Goal: Transaction & Acquisition: Download file/media

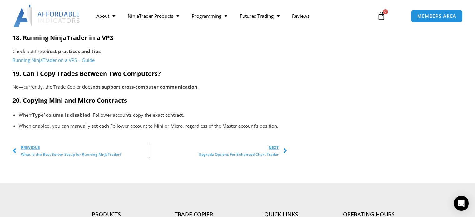
scroll to position [1156, 0]
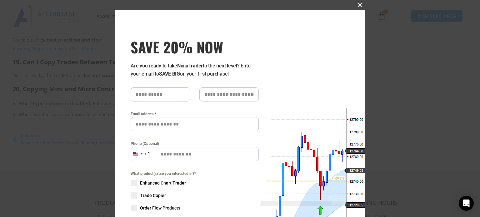
click at [357, 6] on span "SAVE 20% NOW popup" at bounding box center [360, 5] width 10 height 4
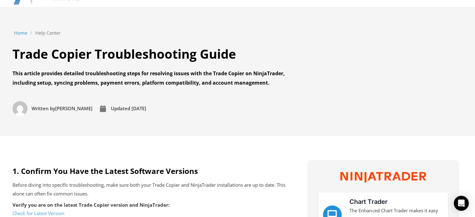
scroll to position [16, 0]
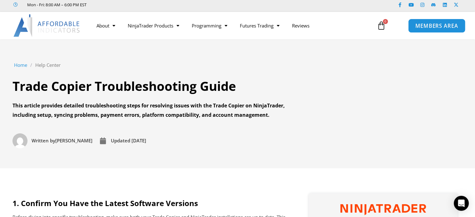
click at [428, 27] on span "MEMBERS AREA" at bounding box center [437, 25] width 43 height 5
click at [21, 65] on link "Home" at bounding box center [20, 65] width 13 height 9
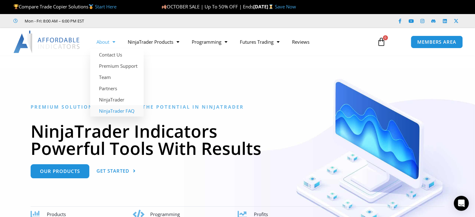
click at [109, 110] on link "NinjaTrader FAQ" at bounding box center [116, 110] width 53 height 11
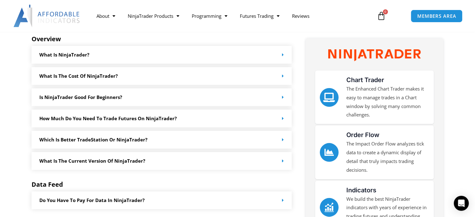
scroll to position [94, 0]
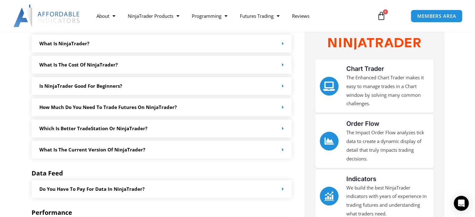
click at [284, 129] on icon at bounding box center [283, 128] width 2 height 5
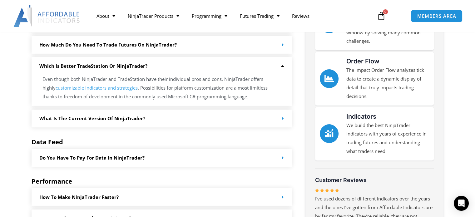
scroll to position [187, 0]
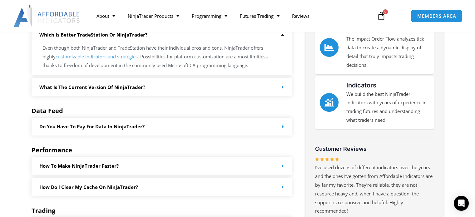
click at [285, 87] on div "What is the current version of NinjaTrader?" at bounding box center [162, 87] width 261 height 18
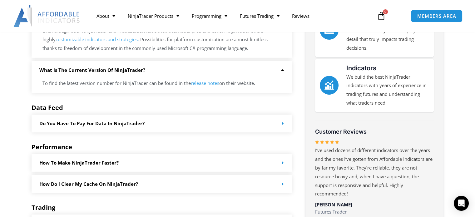
scroll to position [219, 0]
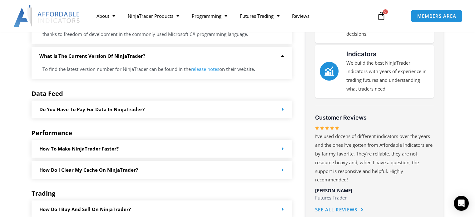
click at [283, 109] on icon at bounding box center [283, 109] width 2 height 5
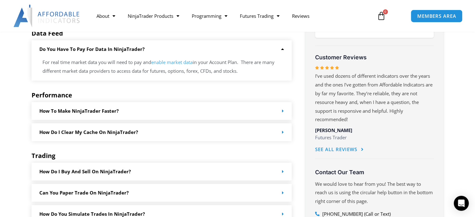
scroll to position [281, 0]
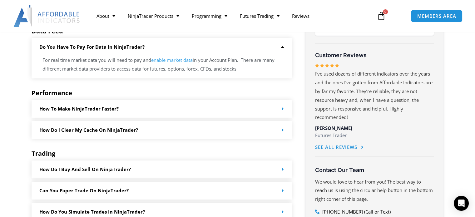
click at [283, 108] on icon at bounding box center [283, 109] width 2 height 5
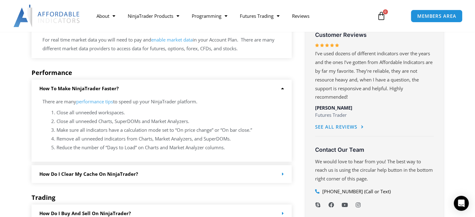
scroll to position [312, 0]
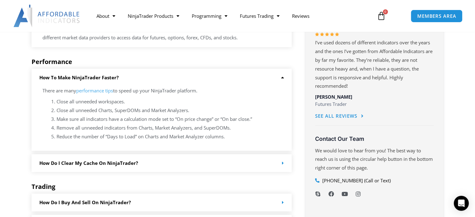
click at [282, 77] on icon at bounding box center [281, 77] width 5 height 5
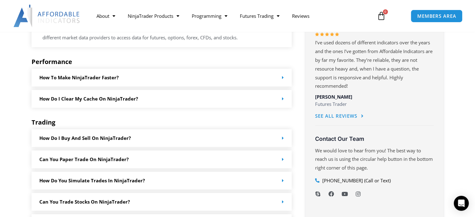
click at [284, 97] on icon at bounding box center [283, 99] width 2 height 5
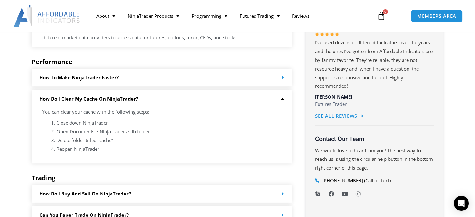
scroll to position [344, 0]
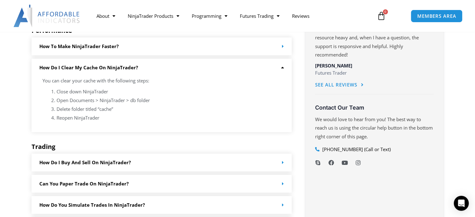
click at [283, 66] on icon at bounding box center [281, 67] width 5 height 5
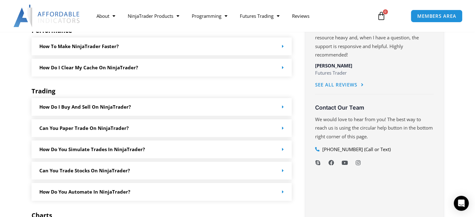
scroll to position [375, 0]
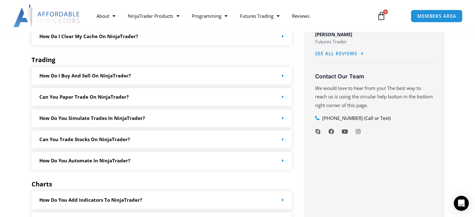
click at [283, 140] on icon at bounding box center [283, 139] width 2 height 5
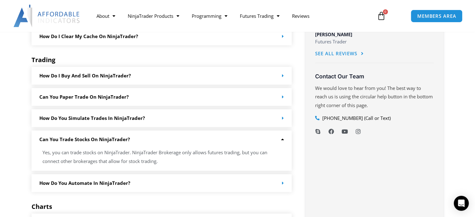
click at [283, 140] on icon at bounding box center [281, 139] width 5 height 5
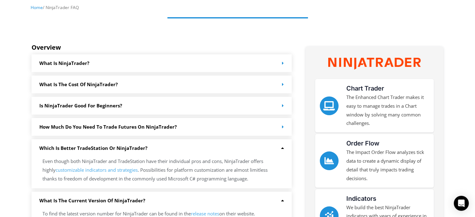
scroll to position [0, 0]
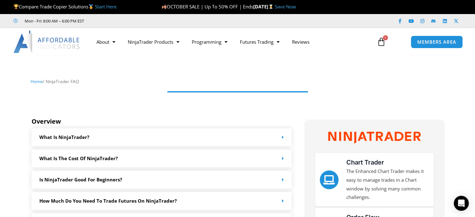
click at [54, 40] on img at bounding box center [46, 42] width 67 height 22
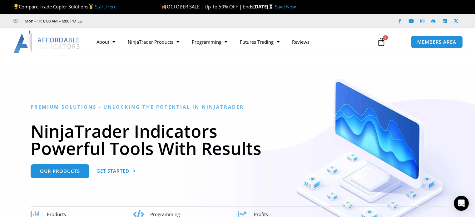
click at [57, 42] on img at bounding box center [46, 42] width 67 height 22
click at [53, 42] on img at bounding box center [46, 42] width 67 height 22
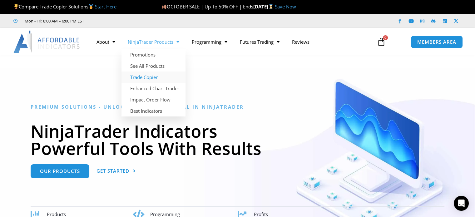
click at [153, 78] on link "Trade Copier" at bounding box center [154, 77] width 64 height 11
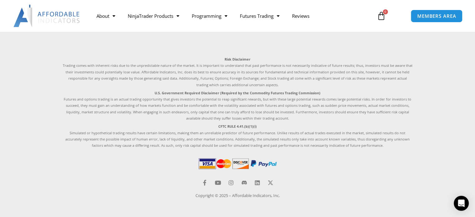
scroll to position [1659, 0]
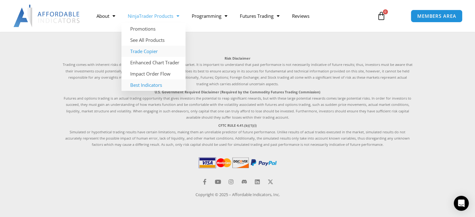
click at [143, 86] on link "Best Indicators" at bounding box center [154, 84] width 64 height 11
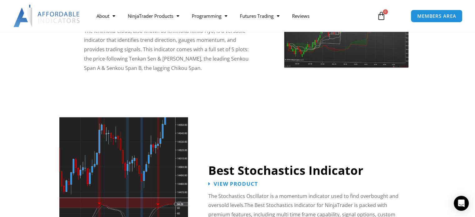
scroll to position [1031, 0]
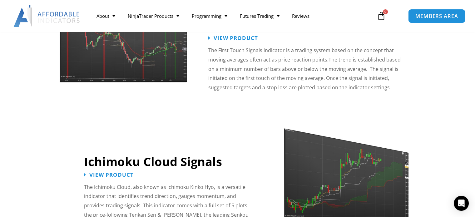
click at [426, 14] on span "MEMBERS AREA" at bounding box center [436, 15] width 43 height 5
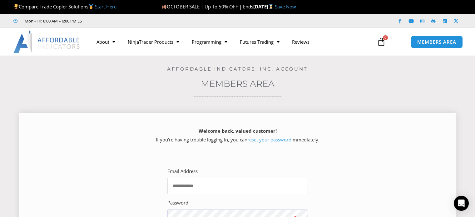
click at [201, 185] on input "Email Address" at bounding box center [237, 186] width 141 height 17
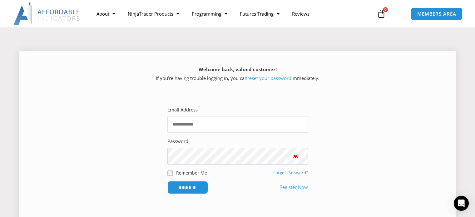
scroll to position [94, 0]
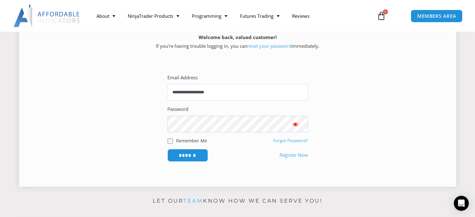
type input "**********"
click at [296, 125] on span "Show password" at bounding box center [295, 124] width 6 height 6
click at [187, 156] on input "******" at bounding box center [187, 155] width 43 height 13
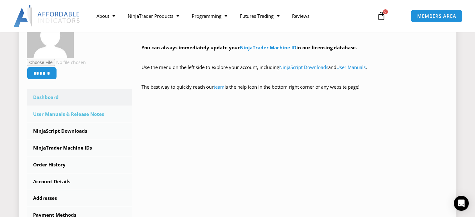
scroll to position [94, 0]
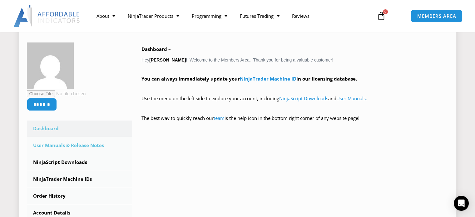
click at [84, 144] on link "User Manuals & Release Notes" at bounding box center [80, 145] width 106 height 16
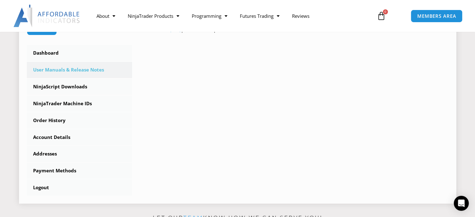
scroll to position [156, 0]
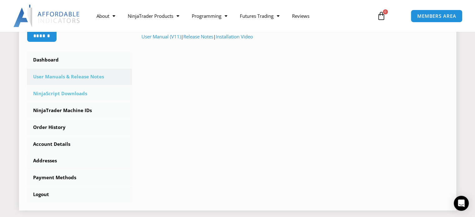
click at [70, 94] on link "NinjaScript Downloads" at bounding box center [80, 94] width 106 height 16
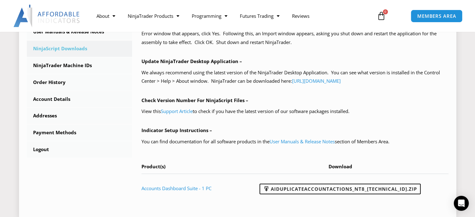
scroll to position [187, 0]
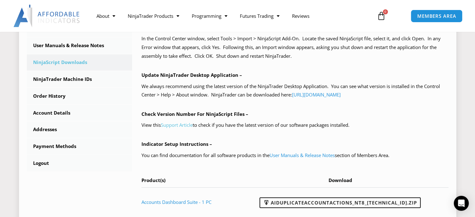
click at [179, 124] on link "Support Article" at bounding box center [177, 125] width 32 height 6
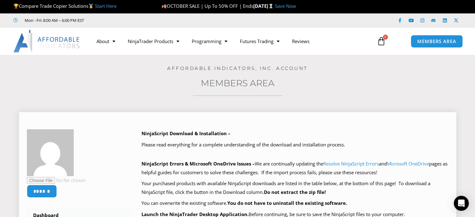
scroll to position [0, 0]
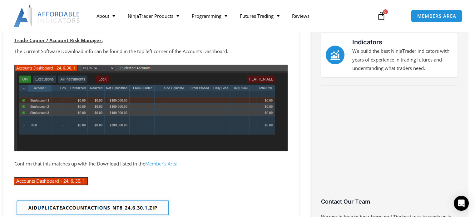
scroll to position [187, 0]
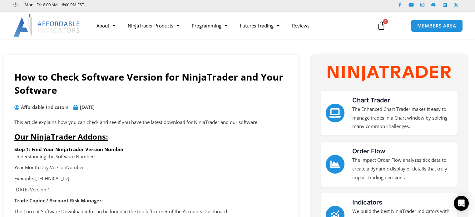
scroll to position [31, 0]
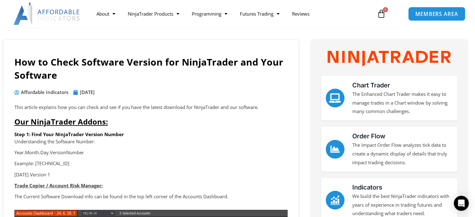
click at [439, 13] on span "MEMBERS AREA" at bounding box center [436, 13] width 43 height 5
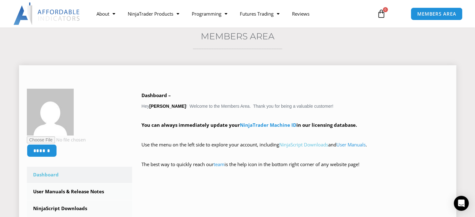
scroll to position [62, 0]
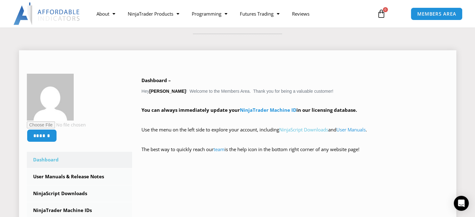
click at [307, 129] on link "NinjaScript Downloads" at bounding box center [303, 130] width 49 height 6
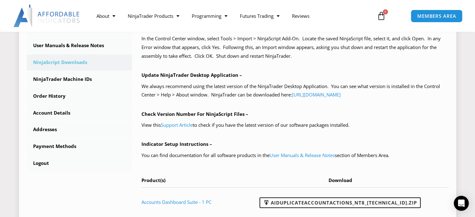
scroll to position [219, 0]
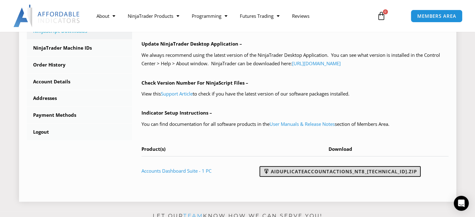
click at [359, 172] on link "AIDuplicateAccountActions_NT8_25.10.2.1.zip" at bounding box center [340, 171] width 161 height 11
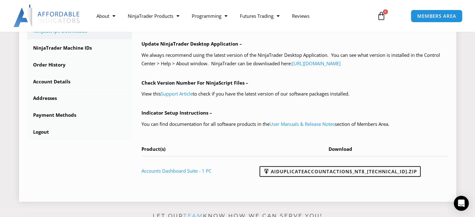
drag, startPoint x: 410, startPoint y: 202, endPoint x: 281, endPoint y: 204, distance: 128.8
click at [281, 204] on div "****** Dashboard Subscriptions User Manuals & Release Notes NinjaScript Downloa…" at bounding box center [237, 46] width 437 height 322
drag, startPoint x: 420, startPoint y: 194, endPoint x: 283, endPoint y: 196, distance: 137.2
click at [283, 196] on div "****** Dashboard Subscriptions User Manuals & Release Notes NinjaScript Downloa…" at bounding box center [237, 48] width 437 height 308
click at [471, 212] on div at bounding box center [471, 212] width 0 height 0
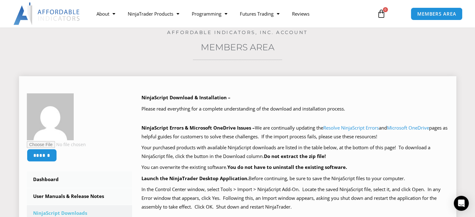
scroll to position [0, 0]
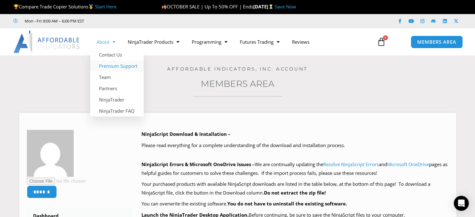
click at [112, 65] on link "Premium Support" at bounding box center [116, 65] width 53 height 11
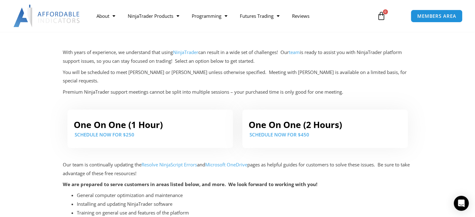
scroll to position [94, 0]
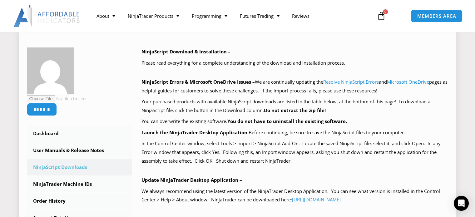
scroll to position [94, 0]
